Goal: Task Accomplishment & Management: Complete application form

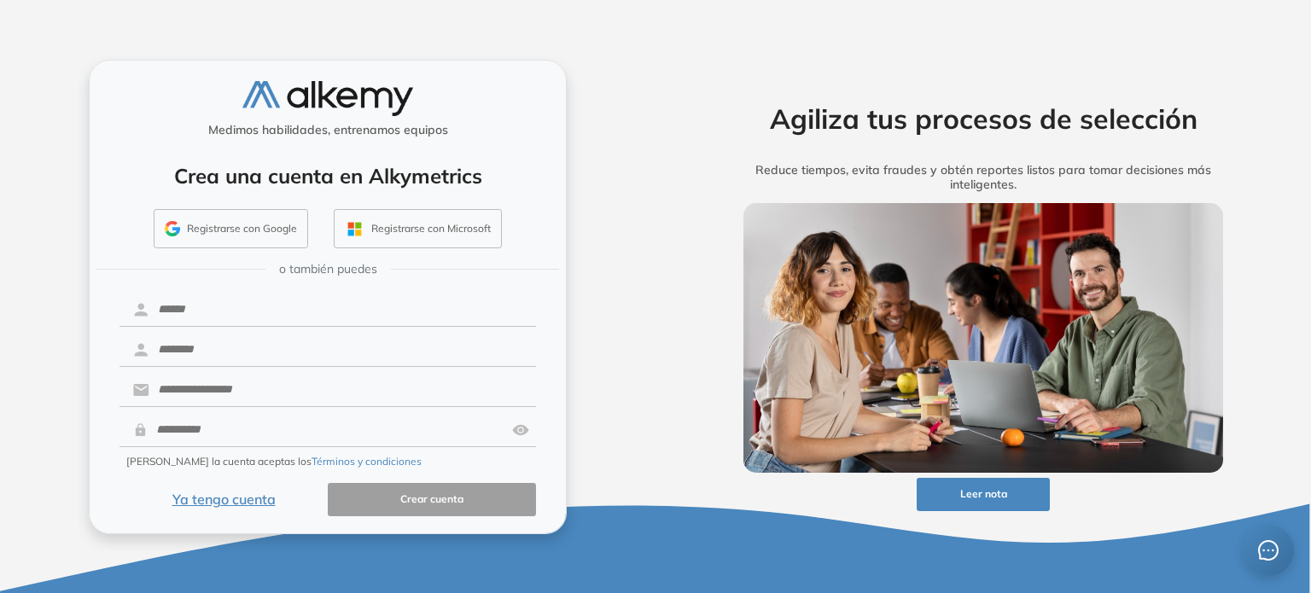
click at [257, 221] on button "Registrarse con Google" at bounding box center [231, 228] width 154 height 39
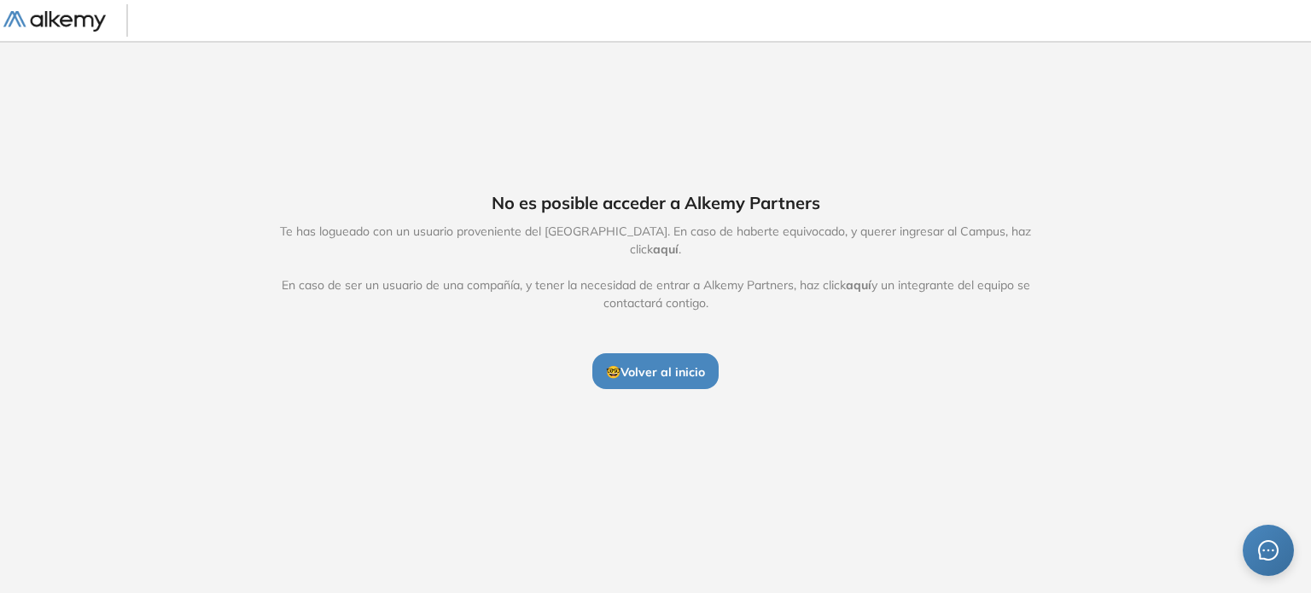
click at [679, 242] on span "aquí" at bounding box center [666, 249] width 26 height 15
